Goal: Entertainment & Leisure: Consume media (video, audio)

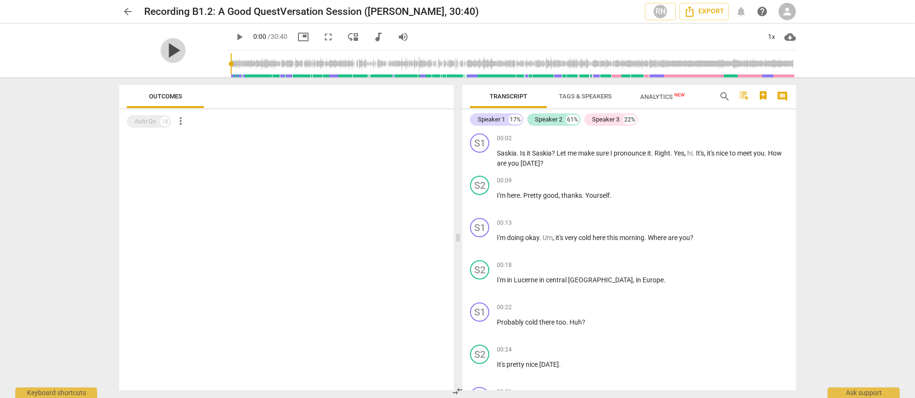
click at [165, 52] on span "play_arrow" at bounding box center [173, 50] width 25 height 25
click at [298, 36] on span "picture_in_picture" at bounding box center [304, 37] width 12 height 12
click at [322, 36] on span "fullscreen" at bounding box center [328, 37] width 12 height 12
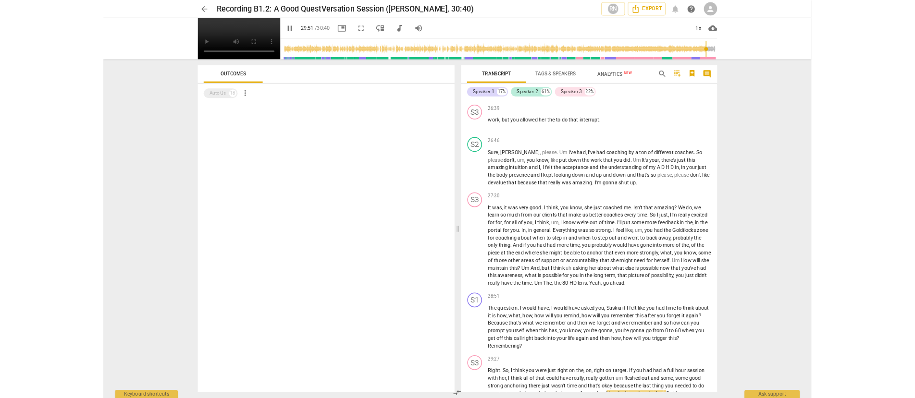
scroll to position [4102, 0]
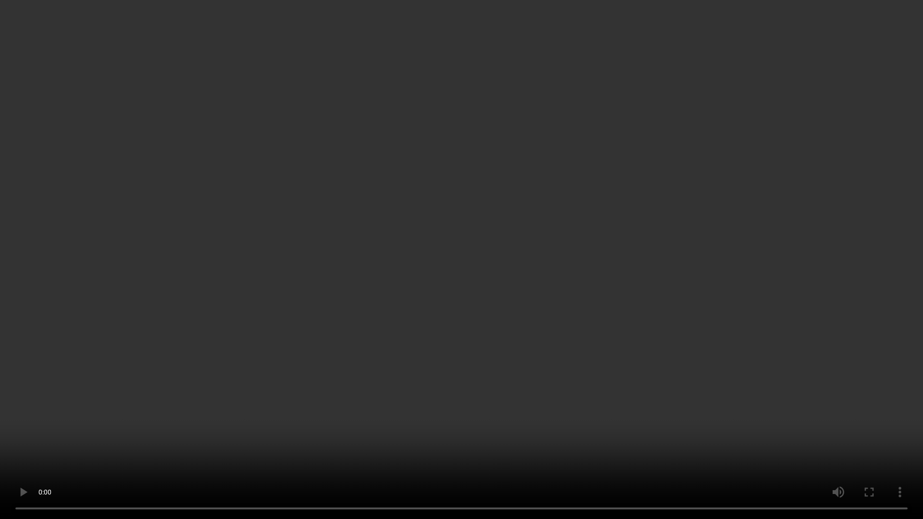
click at [467, 12] on video at bounding box center [461, 259] width 923 height 519
type input "1836"
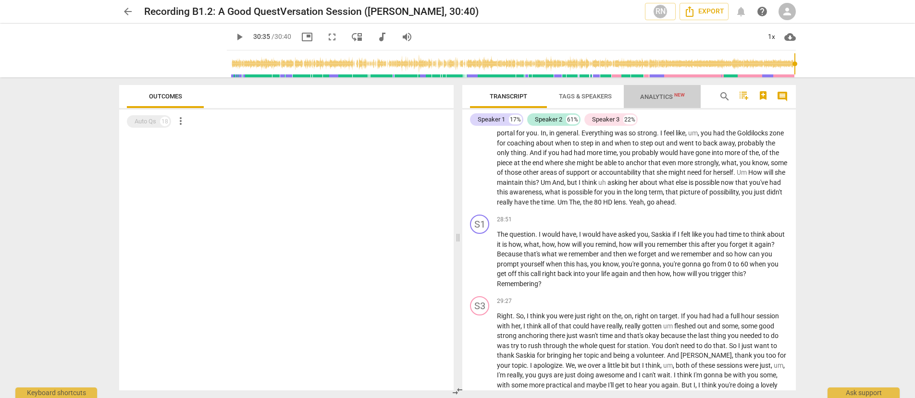
click at [669, 95] on span "Analytics New" at bounding box center [662, 96] width 45 height 7
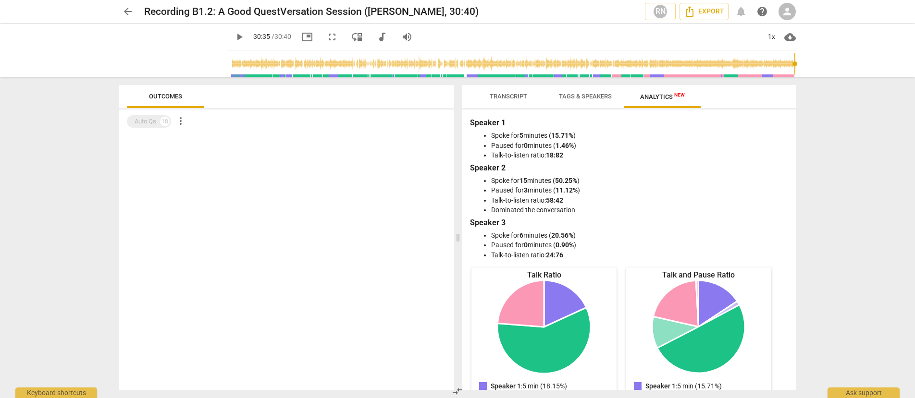
click at [507, 98] on span "Transcript" at bounding box center [508, 96] width 37 height 7
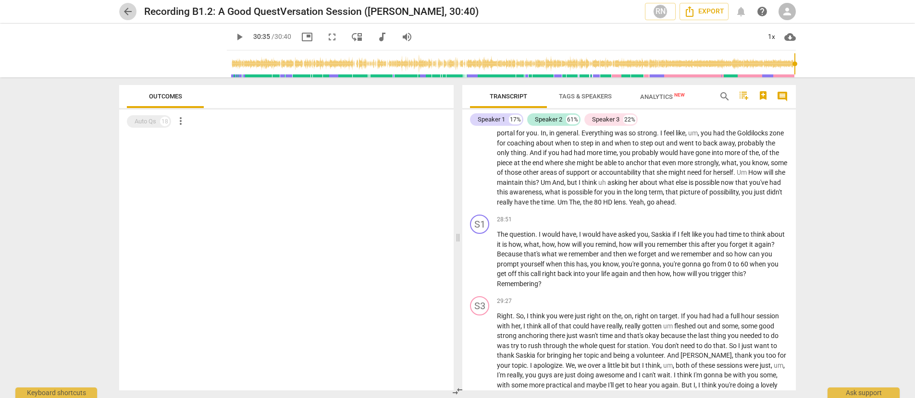
click at [121, 6] on span "arrow_back" at bounding box center [127, 12] width 17 height 12
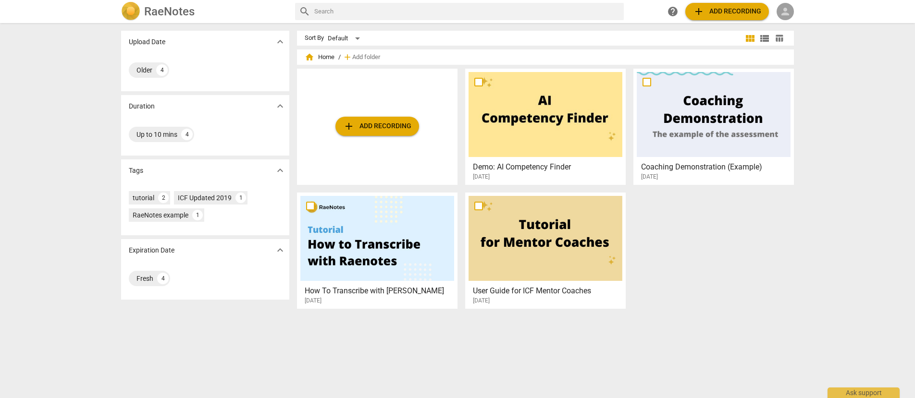
click at [780, 13] on span "person" at bounding box center [786, 12] width 12 height 12
click at [860, 55] on div at bounding box center [457, 199] width 915 height 398
